Goal: Information Seeking & Learning: Learn about a topic

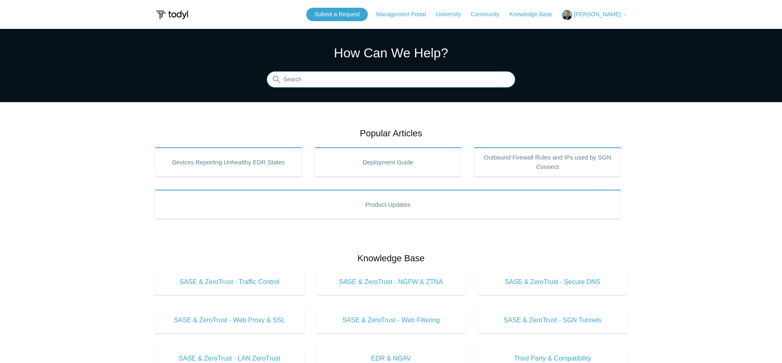
click at [354, 80] on input "Search" at bounding box center [391, 80] width 248 height 16
type input "timeout"
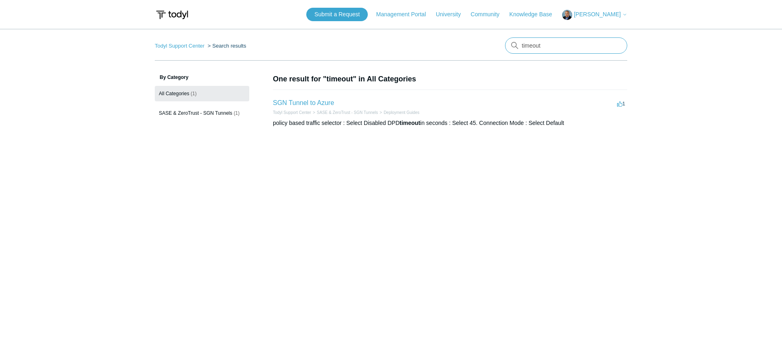
drag, startPoint x: 552, startPoint y: 48, endPoint x: 497, endPoint y: 48, distance: 54.5
click at [505, 48] on input "timeout" at bounding box center [566, 45] width 122 height 16
type input "session"
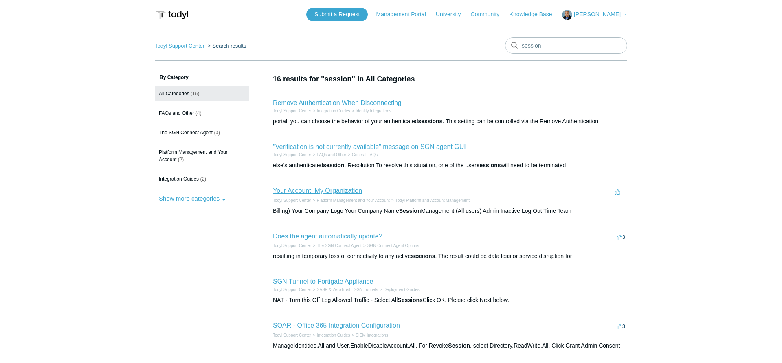
click at [326, 193] on link "Your Account: My Organization" at bounding box center [317, 190] width 89 height 7
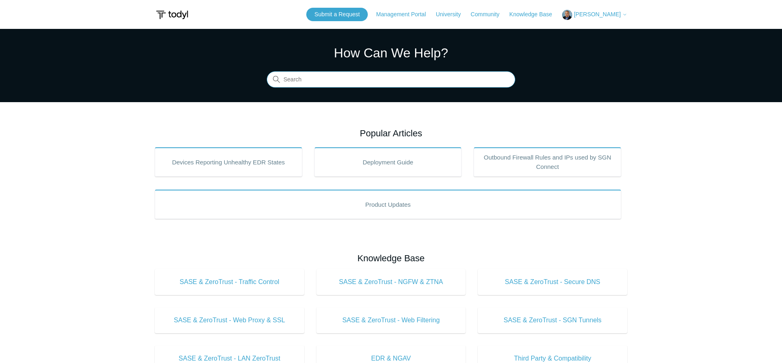
click at [294, 80] on input "Search" at bounding box center [391, 80] width 248 height 16
click at [319, 73] on input "Search" at bounding box center [391, 80] width 248 height 16
type input "azure"
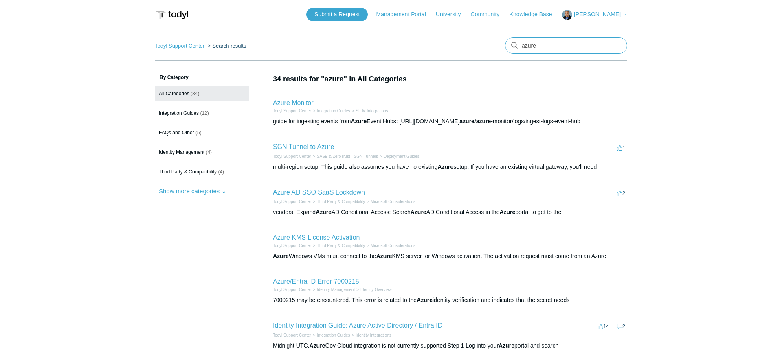
drag, startPoint x: 539, startPoint y: 42, endPoint x: 444, endPoint y: 53, distance: 95.8
click at [505, 53] on input "azure" at bounding box center [566, 45] width 122 height 16
type input "entra"
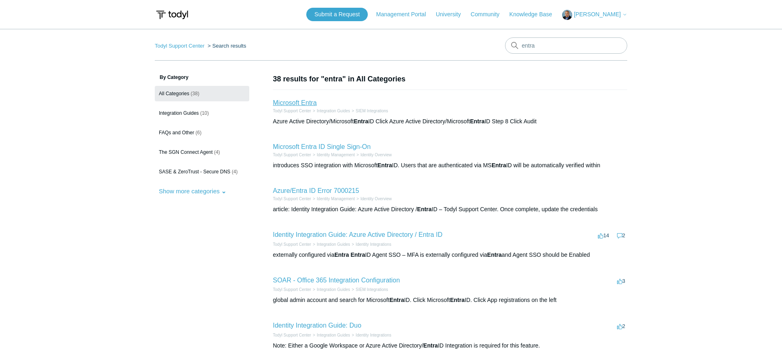
click at [306, 106] on link "Microsoft Entra" at bounding box center [295, 102] width 44 height 7
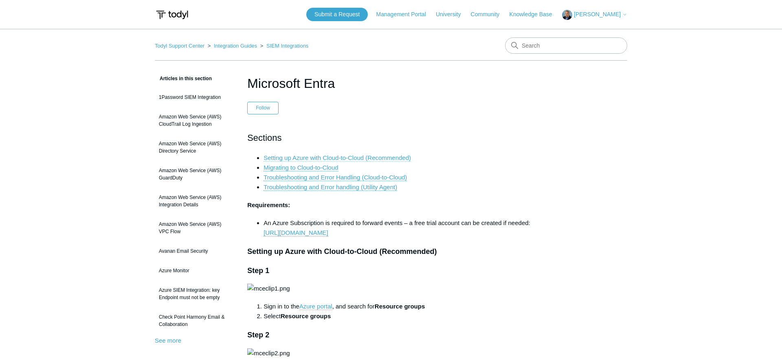
click at [331, 158] on link "Setting up Azure with Cloud-to-Cloud (Recommended)" at bounding box center [336, 157] width 147 height 7
click at [539, 45] on input "Search" at bounding box center [566, 45] width 122 height 16
type input "SOAR"
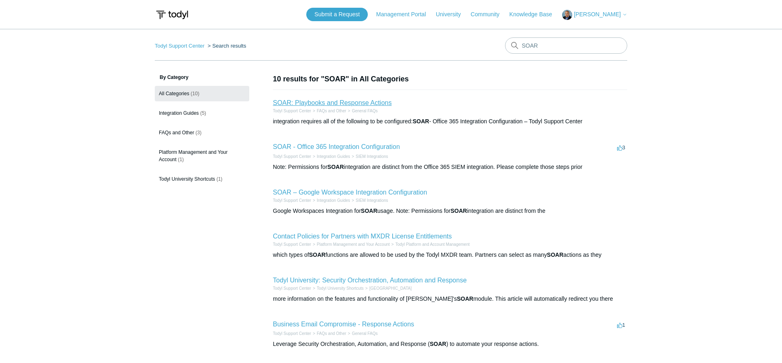
click at [319, 101] on link "SOAR: Playbooks and Response Actions" at bounding box center [332, 102] width 119 height 7
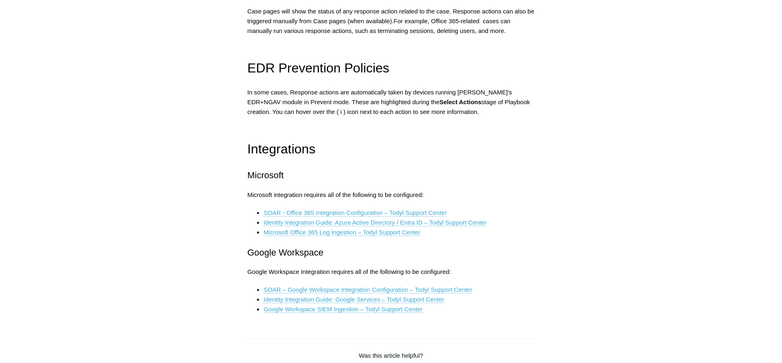
scroll to position [1121, 0]
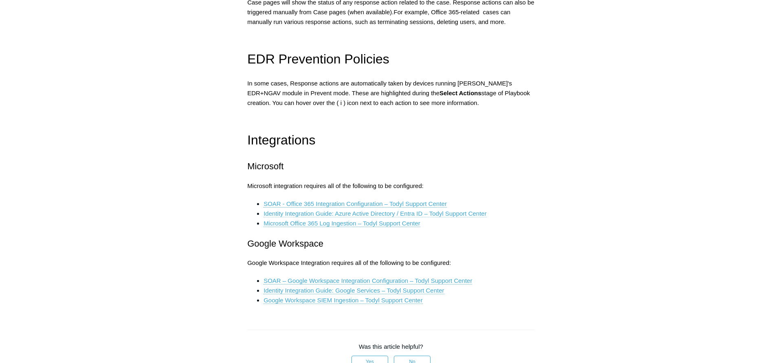
click at [345, 214] on link "Identity Integration Guide: Azure Active Directory / Entra ID – Todyl Support C…" at bounding box center [374, 213] width 223 height 7
